Goal: Task Accomplishment & Management: Manage account settings

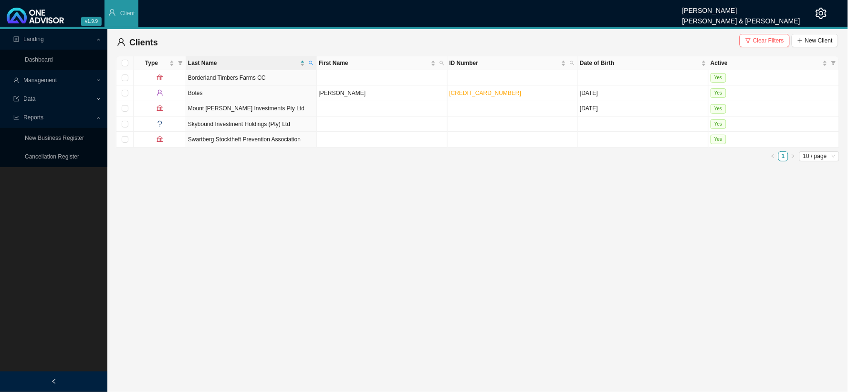
click at [102, 78] on div "Management" at bounding box center [54, 80] width 104 height 17
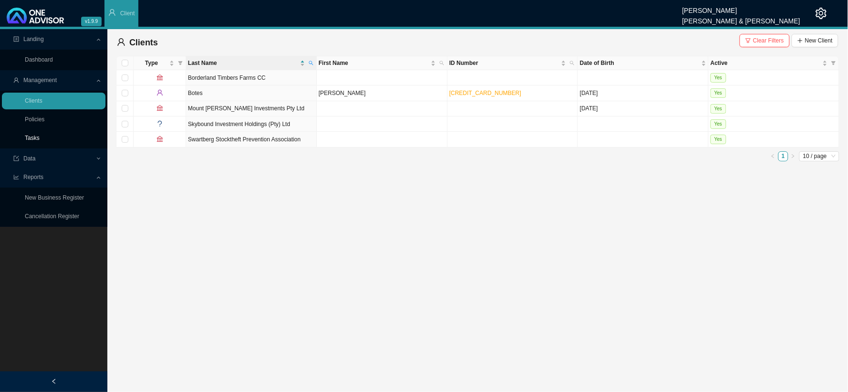
click at [37, 137] on link "Tasks" at bounding box center [32, 138] width 15 height 7
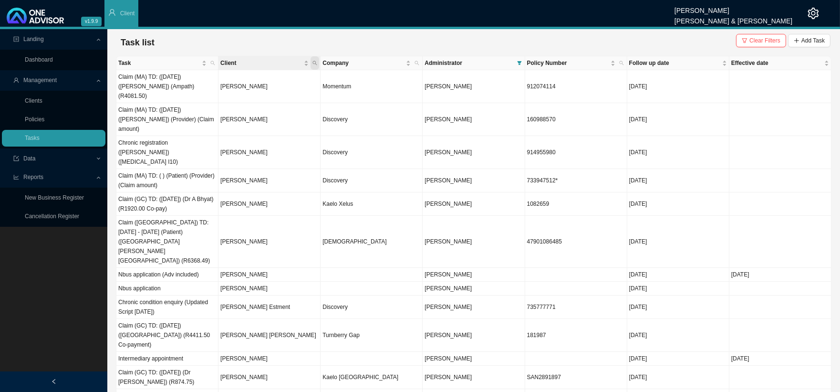
click at [317, 63] on icon "search" at bounding box center [315, 63] width 5 height 5
click at [258, 79] on input "text" at bounding box center [271, 81] width 90 height 13
type input "ducasse"
click at [244, 97] on span "Search" at bounding box center [251, 98] width 18 height 10
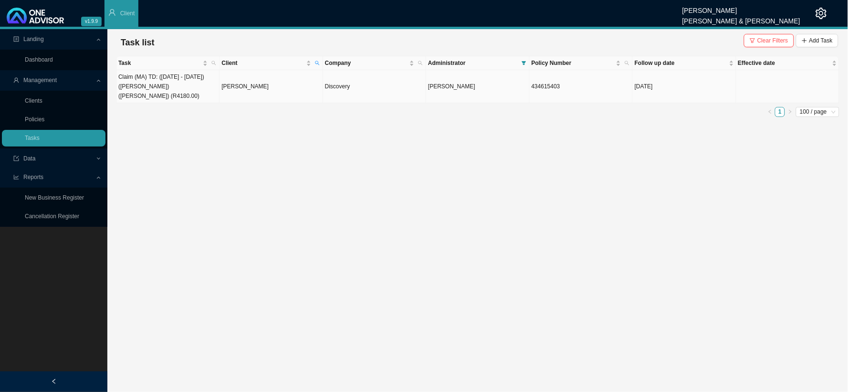
click at [235, 89] on td "Andre Ducasse" at bounding box center [270, 86] width 103 height 33
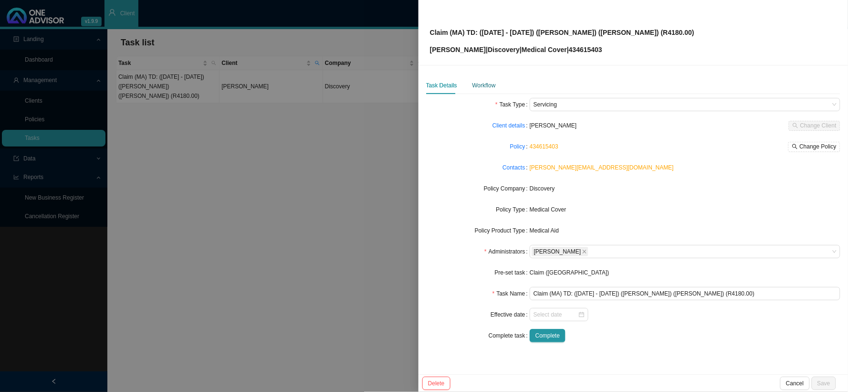
click at [487, 84] on div "Workflow" at bounding box center [483, 86] width 23 height 10
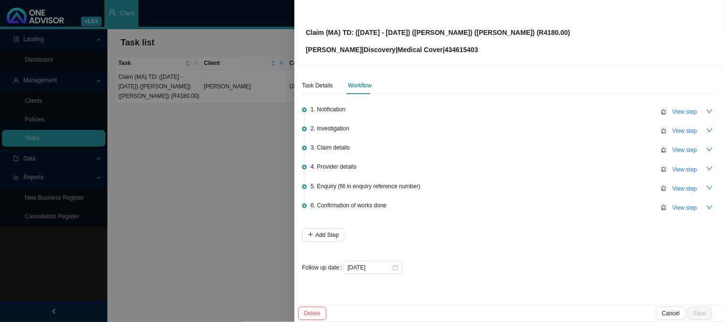
click at [272, 117] on div at bounding box center [362, 161] width 724 height 322
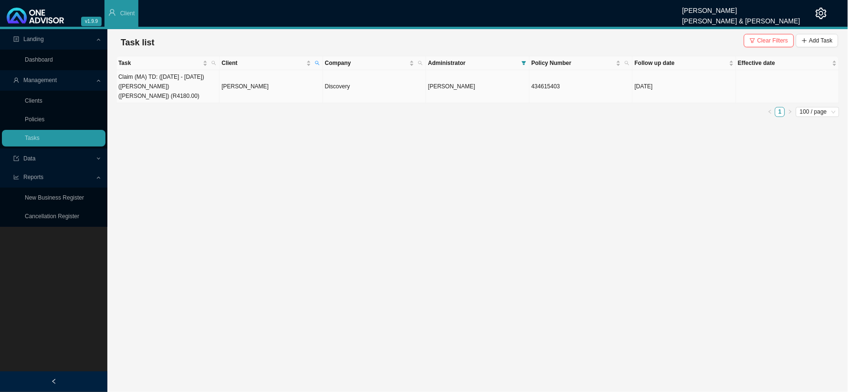
click at [265, 88] on td "Andre Ducasse" at bounding box center [270, 86] width 103 height 33
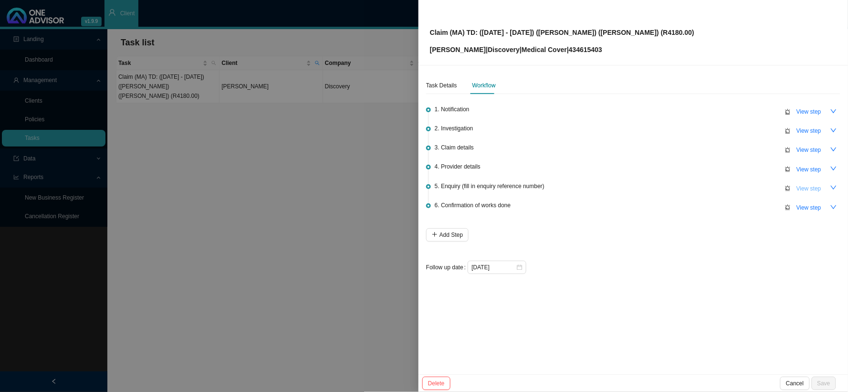
click at [809, 192] on button "View step" at bounding box center [809, 188] width 36 height 13
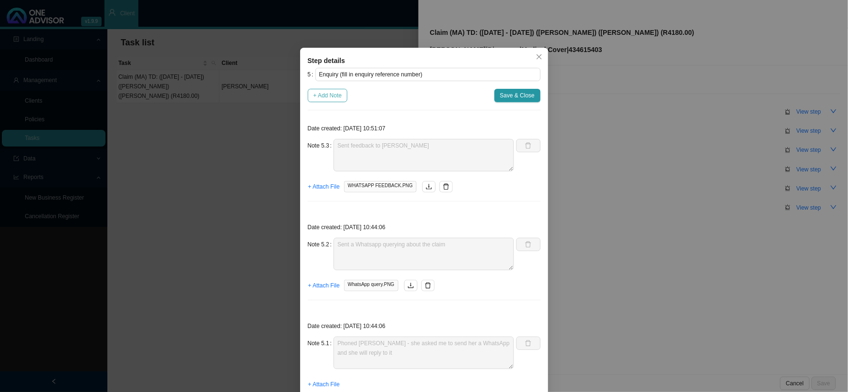
click at [327, 97] on span "+ Add Note" at bounding box center [327, 96] width 29 height 10
type textarea "Sent feedback to Andy"
type textarea "Sent a Whatsapp querying about the claim"
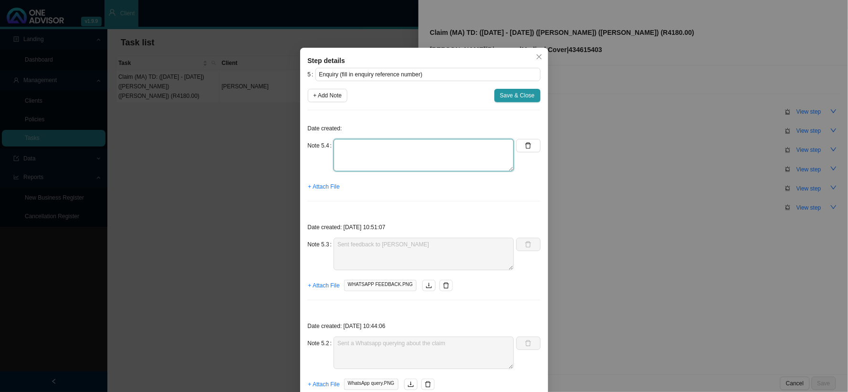
click at [345, 150] on textarea at bounding box center [424, 155] width 180 height 32
type textarea "Claim has been resubmitted and accepted for payment"
click at [331, 188] on span "+ Attach File" at bounding box center [323, 187] width 31 height 10
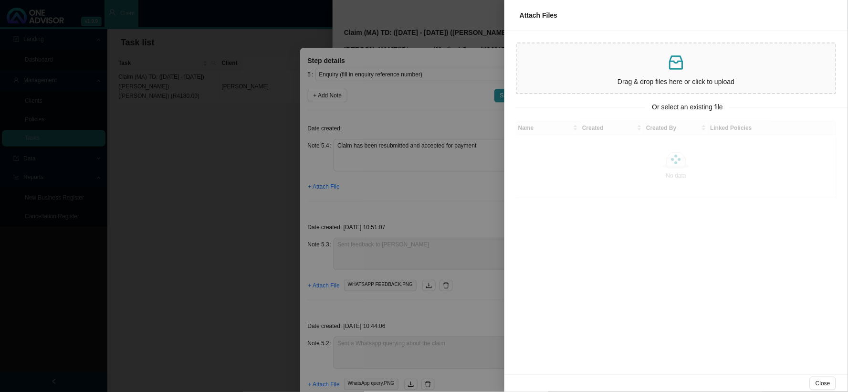
click at [641, 76] on p "Drag & drop files here or click to upload" at bounding box center [676, 81] width 311 height 11
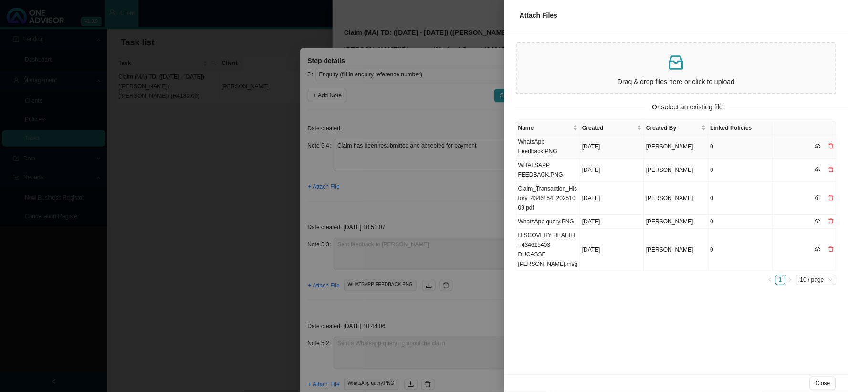
click at [535, 139] on td "WhatsApp Feedback.PNG" at bounding box center [548, 146] width 64 height 23
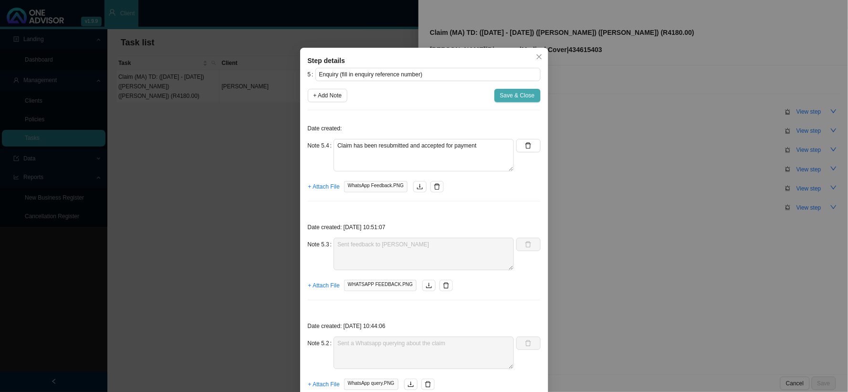
click at [518, 94] on span "Save & Close" at bounding box center [517, 96] width 35 height 10
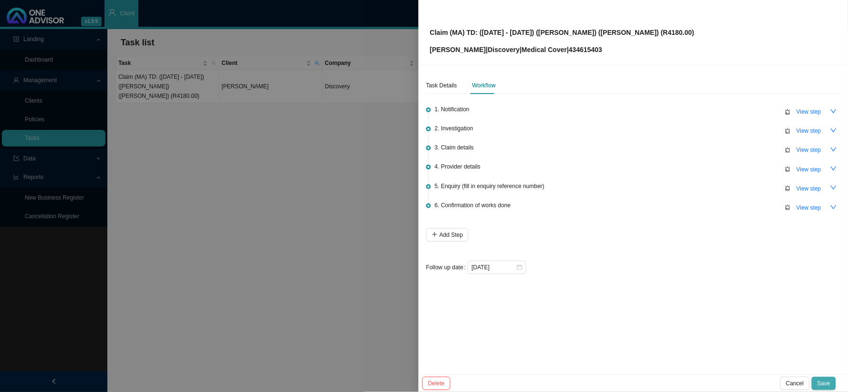
click at [826, 386] on span "Save" at bounding box center [823, 383] width 13 height 10
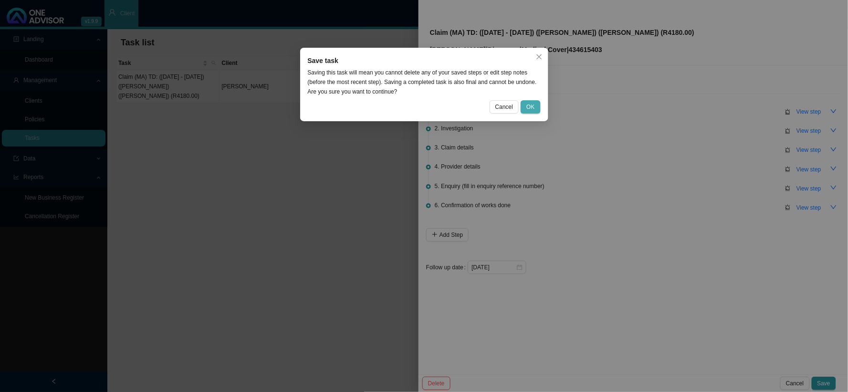
click at [532, 106] on span "OK" at bounding box center [530, 107] width 8 height 10
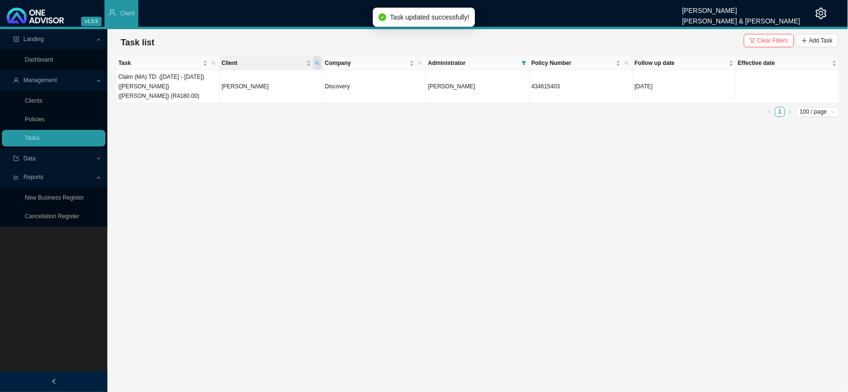
click at [317, 59] on span "Client" at bounding box center [317, 62] width 9 height 13
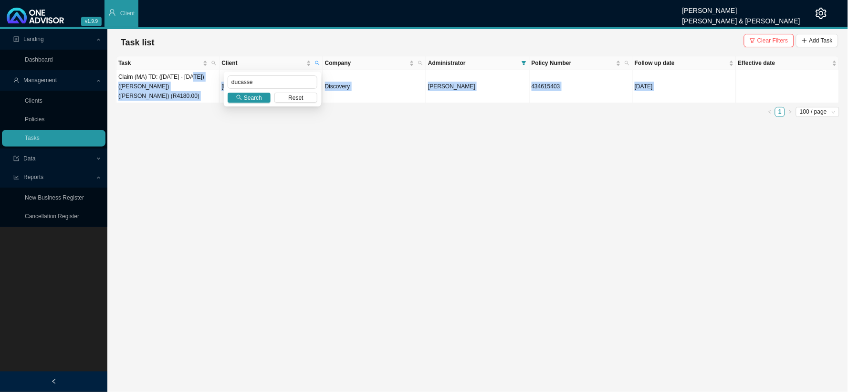
drag, startPoint x: 268, startPoint y: 74, endPoint x: 204, endPoint y: 75, distance: 63.5
click at [204, 75] on body "v1.9.9 Daniela Malherbe Smith & Bormann Client Landing Dashboard Management Cli…" at bounding box center [424, 196] width 848 height 392
click at [271, 79] on input "ducasse" at bounding box center [273, 81] width 90 height 13
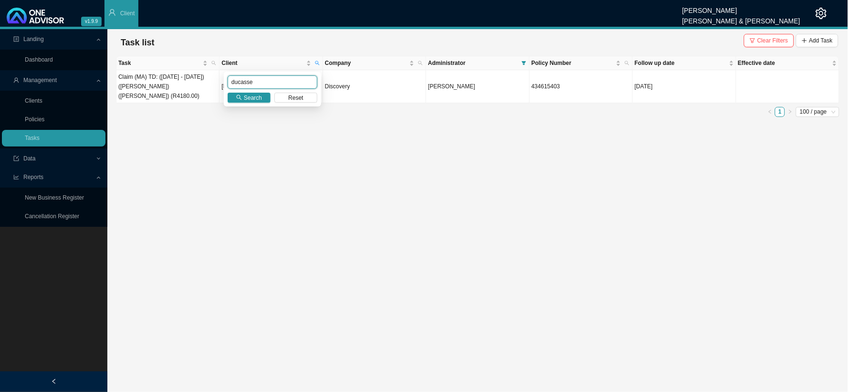
drag, startPoint x: 272, startPoint y: 79, endPoint x: 229, endPoint y: 82, distance: 42.6
click at [229, 82] on input "ducasse" at bounding box center [273, 81] width 90 height 13
type input "young"
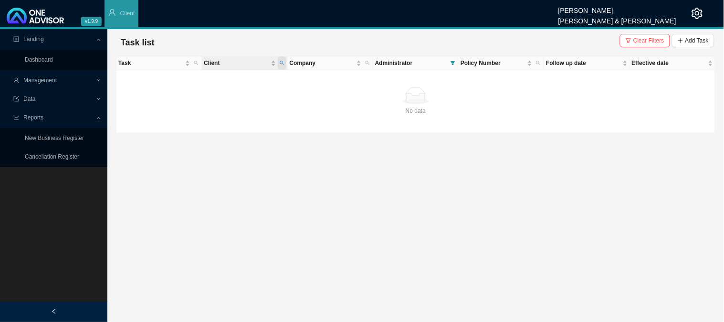
click at [281, 63] on icon "search" at bounding box center [282, 63] width 5 height 5
click at [685, 42] on button "Add Task" at bounding box center [693, 40] width 42 height 13
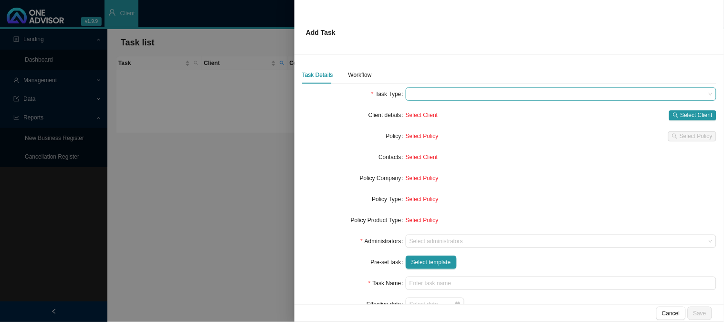
click at [420, 94] on span at bounding box center [560, 94] width 303 height 12
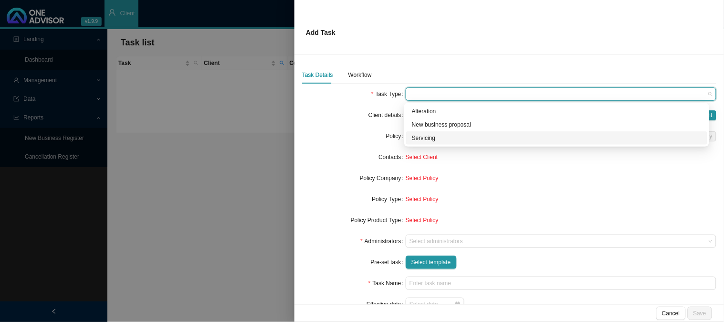
click at [214, 156] on div at bounding box center [362, 161] width 724 height 322
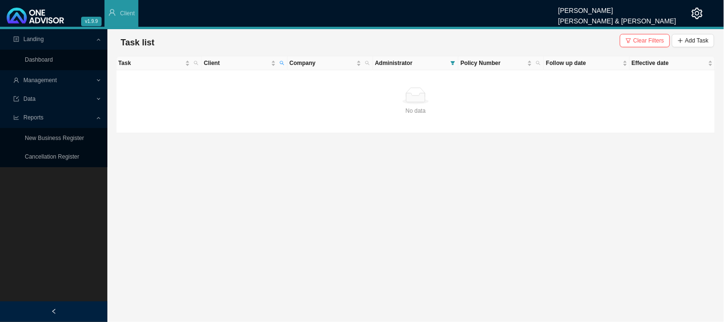
click at [89, 80] on span "Management" at bounding box center [54, 80] width 82 height 17
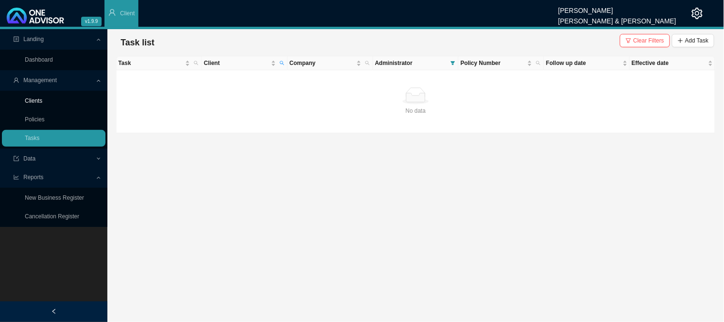
click at [38, 101] on link "Clients" at bounding box center [34, 100] width 18 height 7
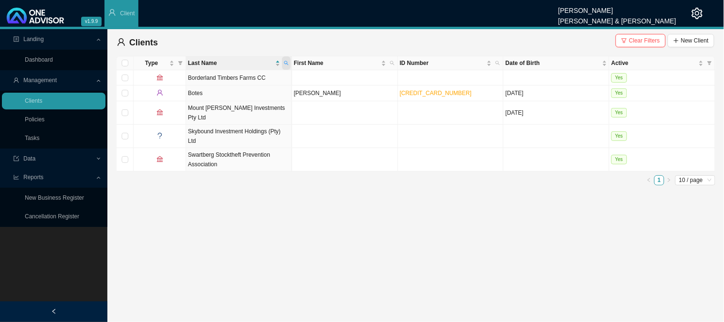
click at [289, 63] on span at bounding box center [286, 62] width 9 height 13
click at [225, 82] on input "botes" at bounding box center [242, 81] width 90 height 13
drag, startPoint x: 225, startPoint y: 82, endPoint x: 182, endPoint y: 89, distance: 43.5
click at [182, 89] on body "v1.9.9 [PERSON_NAME] [PERSON_NAME] & [PERSON_NAME] Client Landing Dashboard Man…" at bounding box center [362, 161] width 724 height 322
type input "young"
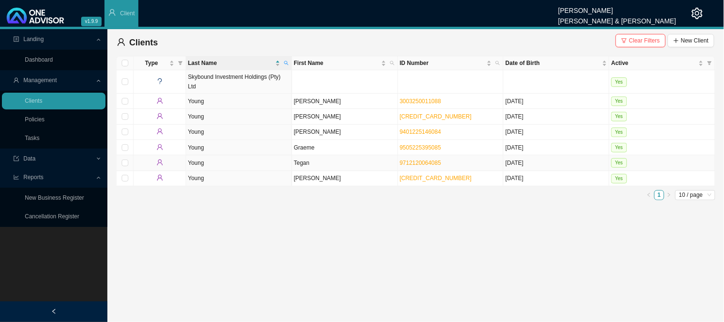
click at [303, 157] on td "Tegan" at bounding box center [345, 162] width 106 height 15
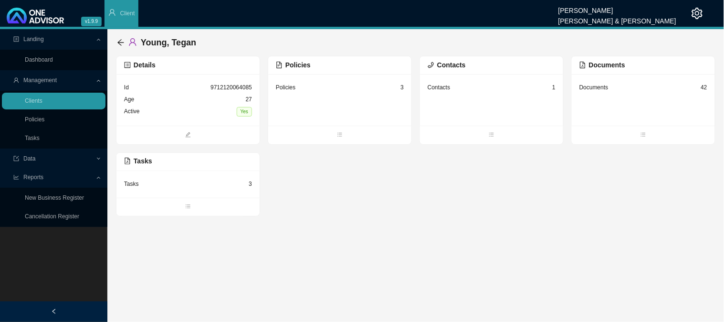
click at [255, 264] on main "Landing Dashboard Management Clients Policies Tasks Data Reports New Business R…" at bounding box center [362, 175] width 724 height 292
click at [240, 185] on div "Tasks 3" at bounding box center [188, 184] width 128 height 12
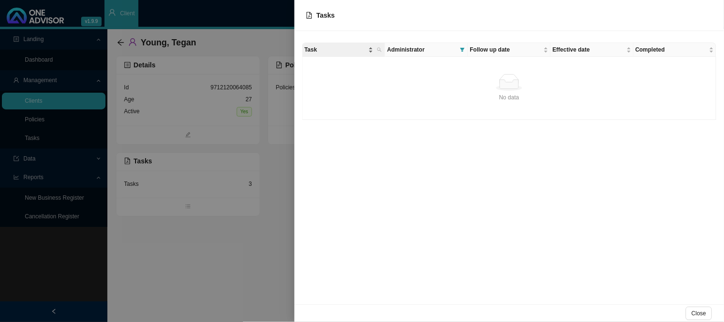
click at [318, 49] on span "Task" at bounding box center [335, 50] width 62 height 10
click at [326, 15] on span "Tasks" at bounding box center [325, 15] width 19 height 8
click at [703, 15] on div "Tasks" at bounding box center [509, 15] width 407 height 10
click at [198, 187] on div at bounding box center [362, 161] width 724 height 322
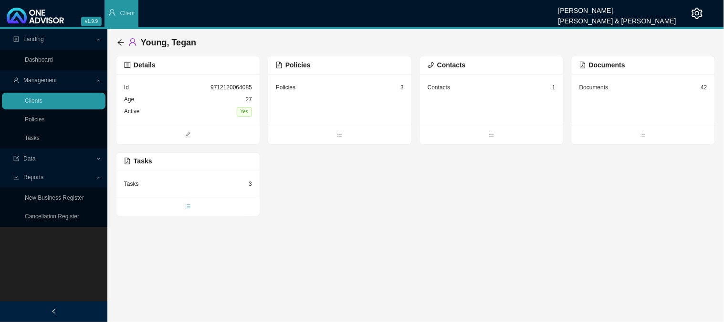
click at [184, 210] on span "bars" at bounding box center [187, 207] width 143 height 10
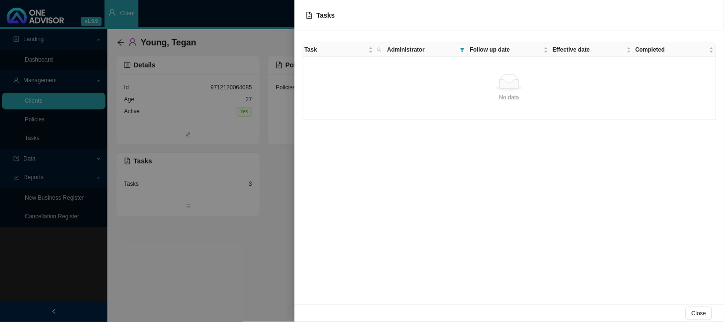
click at [412, 50] on span "Administrator" at bounding box center [421, 50] width 69 height 10
click at [334, 51] on span "Task" at bounding box center [335, 50] width 62 height 10
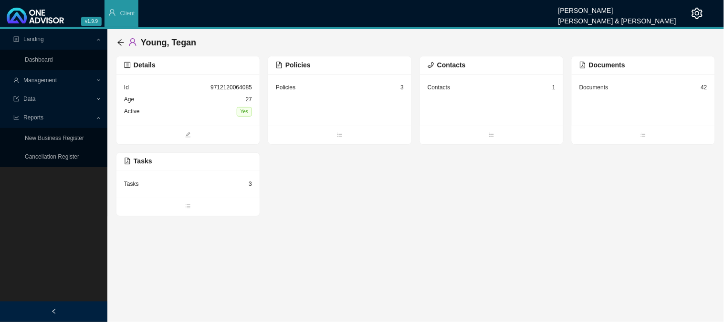
click at [190, 189] on div "Tasks 3" at bounding box center [188, 184] width 128 height 12
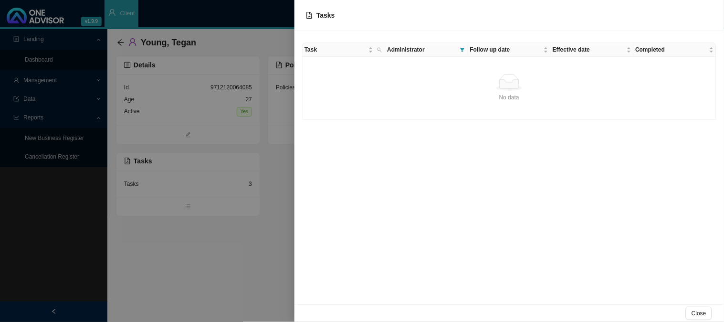
click at [309, 13] on icon "file-pdf" at bounding box center [309, 15] width 7 height 7
click at [338, 12] on div "Tasks" at bounding box center [509, 15] width 407 height 10
drag, startPoint x: 515, startPoint y: 146, endPoint x: 475, endPoint y: 157, distance: 41.7
click at [477, 159] on div "Task Administrator Follow up date Effective date Completed No data No data" at bounding box center [508, 167] width 429 height 273
click at [378, 49] on icon "search" at bounding box center [379, 50] width 4 height 4
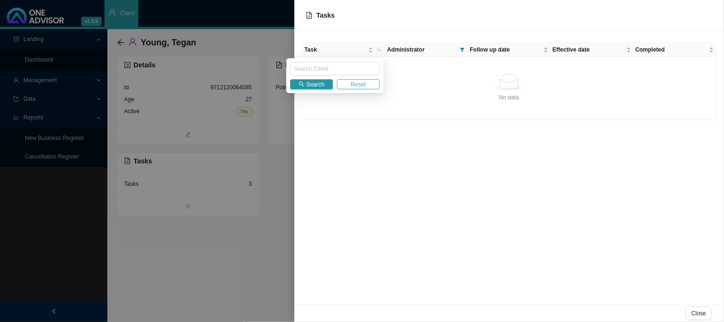
click at [347, 83] on button "Reset" at bounding box center [358, 84] width 43 height 10
click at [314, 87] on span "Search" at bounding box center [315, 85] width 18 height 10
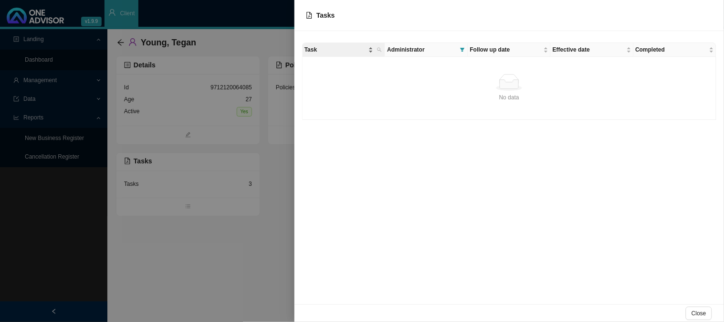
click at [354, 52] on span "Task" at bounding box center [335, 50] width 62 height 10
click at [352, 52] on span "Task" at bounding box center [335, 50] width 62 height 10
click at [352, 52] on div at bounding box center [509, 80] width 414 height 77
click at [444, 51] on span "Administrator" at bounding box center [421, 50] width 69 height 10
click at [463, 51] on icon "filter" at bounding box center [462, 50] width 4 height 4
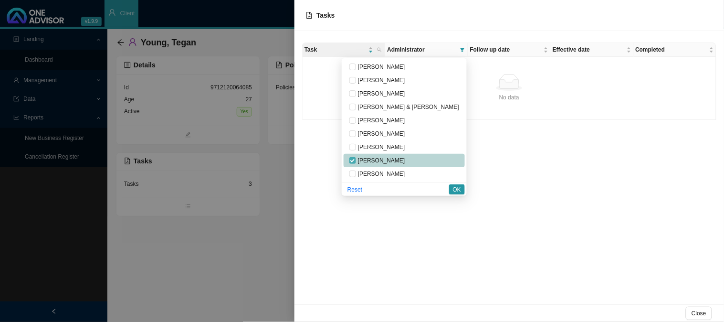
click at [356, 161] on input "checkbox" at bounding box center [352, 160] width 7 height 7
checkbox input "false"
click at [453, 187] on span "OK" at bounding box center [457, 190] width 8 height 10
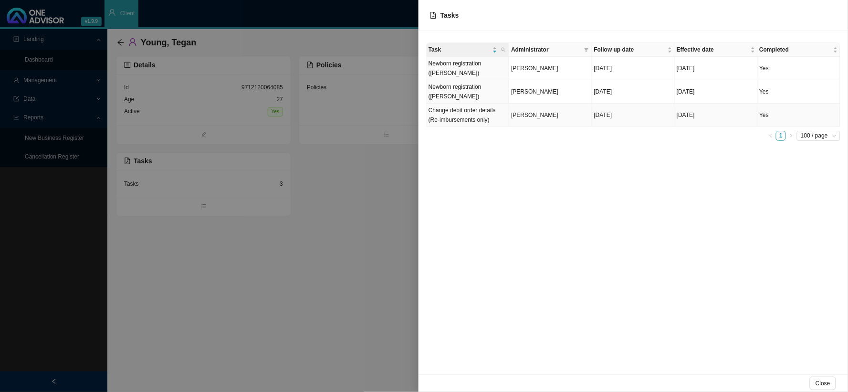
click at [535, 115] on span "Sarah-Lee Clements" at bounding box center [534, 115] width 47 height 7
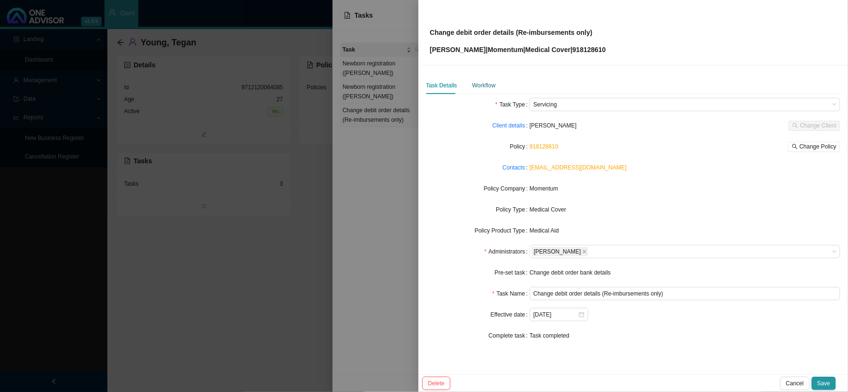
click at [487, 83] on div "Workflow" at bounding box center [483, 86] width 23 height 10
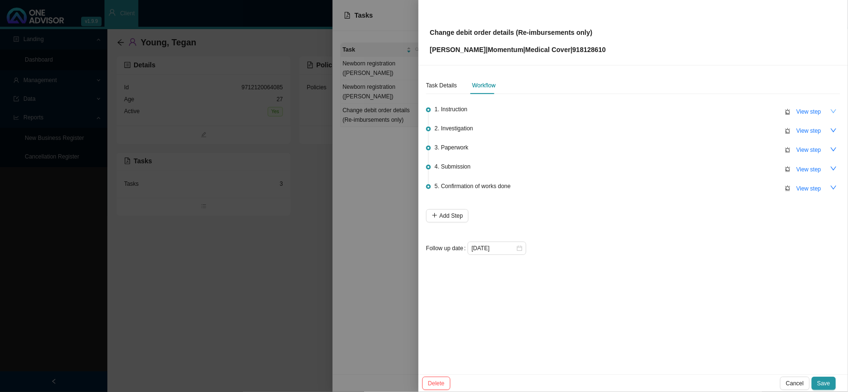
click at [723, 108] on icon "down" at bounding box center [833, 111] width 7 height 7
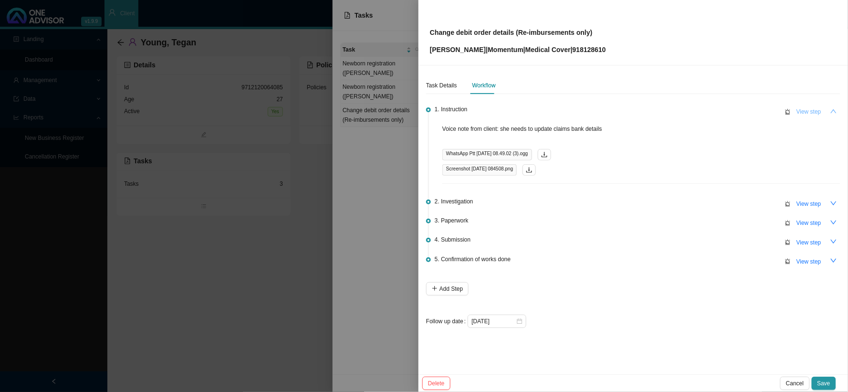
click at [723, 109] on span "View step" at bounding box center [808, 112] width 25 height 10
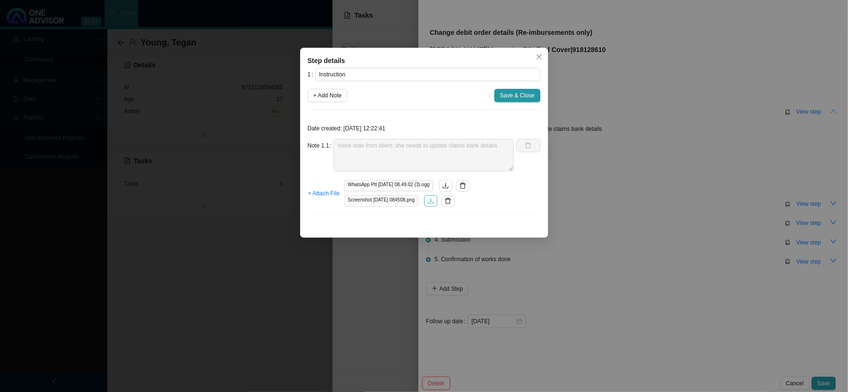
click at [434, 202] on icon "download" at bounding box center [430, 201] width 7 height 7
click at [512, 97] on span "Save & Close" at bounding box center [517, 96] width 35 height 10
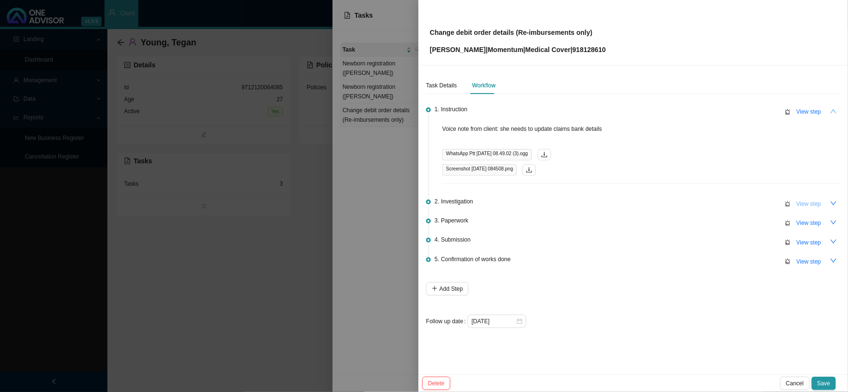
click at [723, 202] on span "View step" at bounding box center [808, 204] width 25 height 10
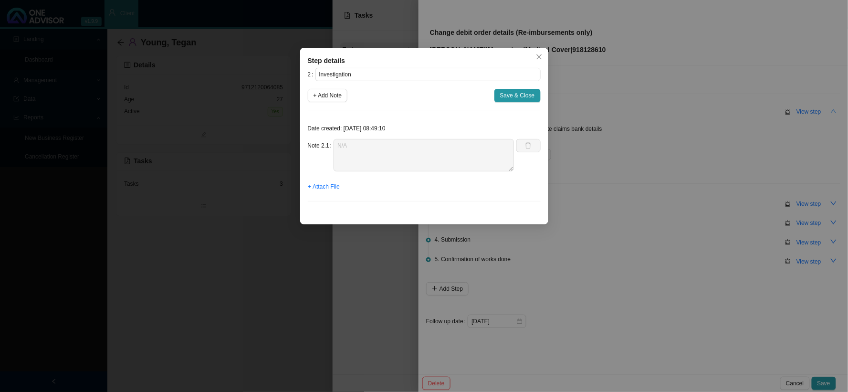
click at [723, 201] on div "Step details 2 Investigation + Add Note Save & Close Date created: 2025-10-01 0…" at bounding box center [424, 196] width 848 height 392
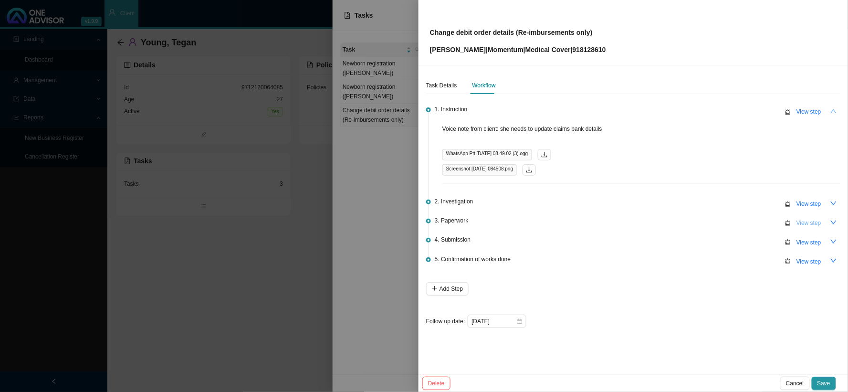
click at [723, 225] on span "View step" at bounding box center [808, 223] width 25 height 10
type input "Paperwork"
type textarea "Informed client: docs submitted to MH"
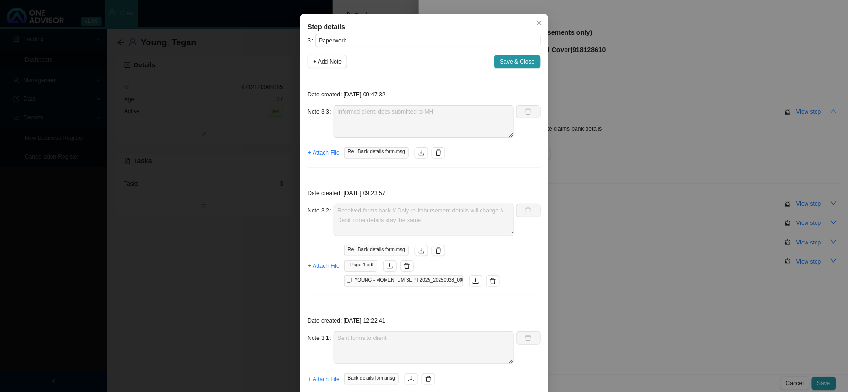
scroll to position [67, 0]
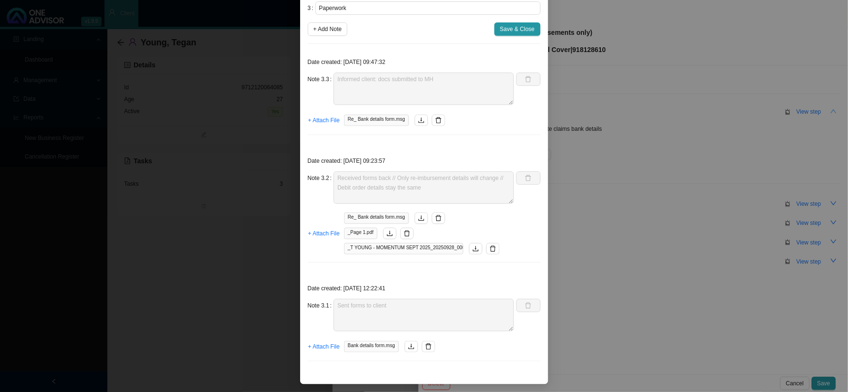
click at [627, 48] on div "Step details 3 Paperwork + Add Note Save & Close Date created: 2025-09-29 09:47…" at bounding box center [424, 196] width 848 height 392
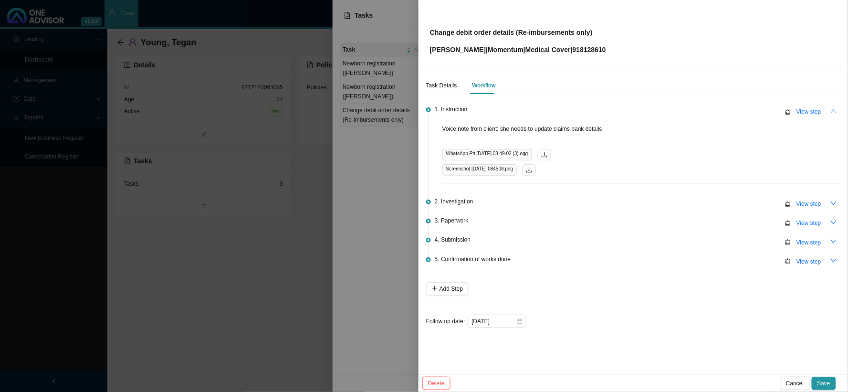
scroll to position [19, 0]
click at [229, 277] on div at bounding box center [424, 196] width 848 height 392
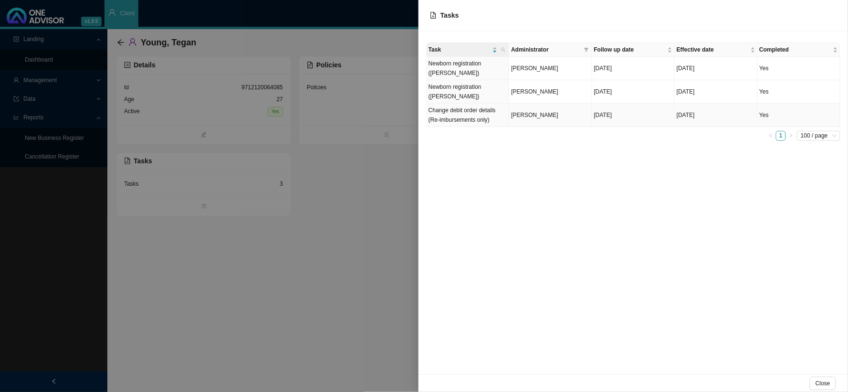
click at [526, 117] on span "Sarah-Lee Clements" at bounding box center [534, 115] width 47 height 7
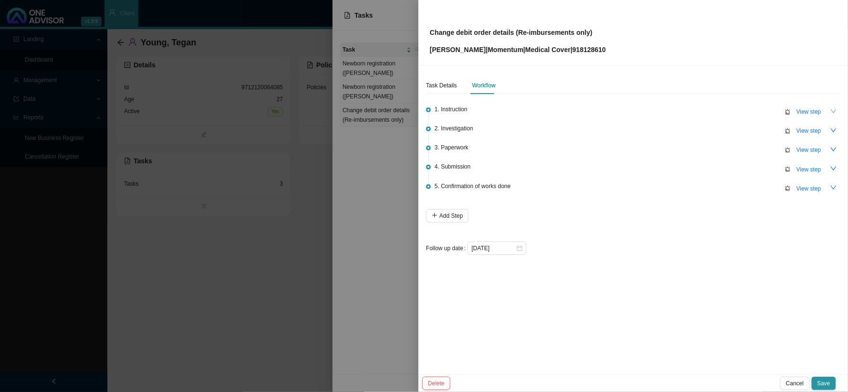
click at [723, 108] on icon "down" at bounding box center [833, 111] width 7 height 7
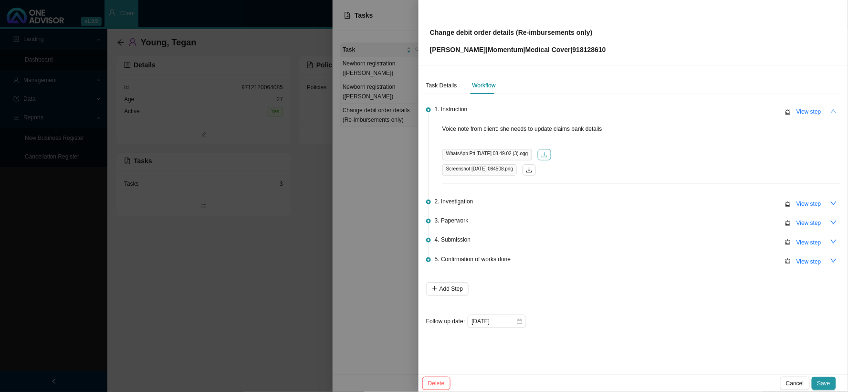
click at [547, 153] on icon "download" at bounding box center [545, 154] width 6 height 5
click at [350, 236] on div at bounding box center [424, 196] width 848 height 392
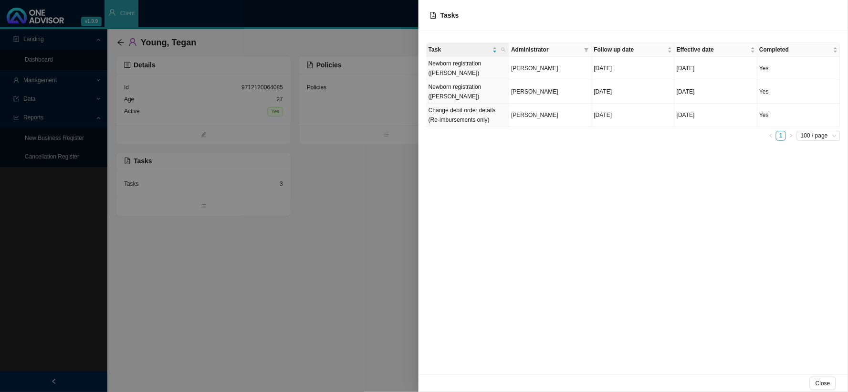
click at [78, 86] on div at bounding box center [424, 196] width 848 height 392
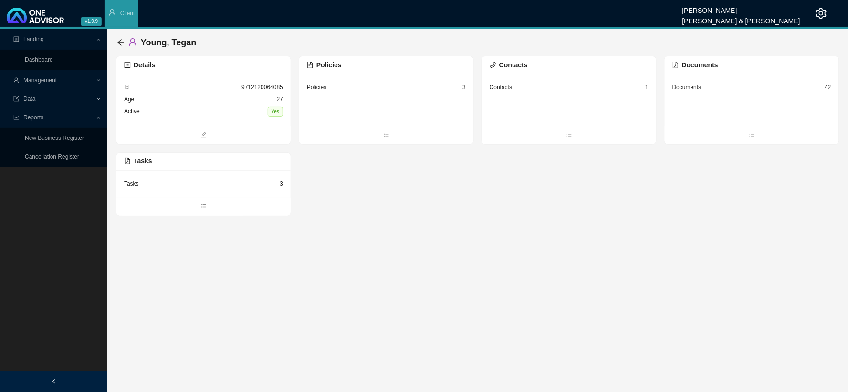
click at [94, 80] on span "Management" at bounding box center [54, 80] width 82 height 17
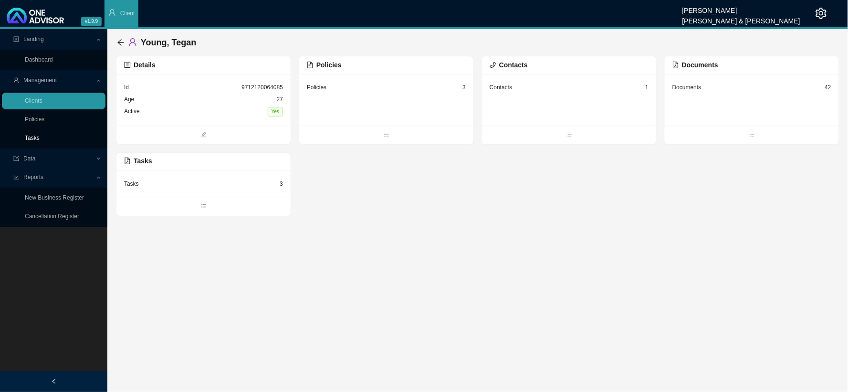
click at [30, 140] on link "Tasks" at bounding box center [32, 138] width 15 height 7
